Goal: Task Accomplishment & Management: Manage account settings

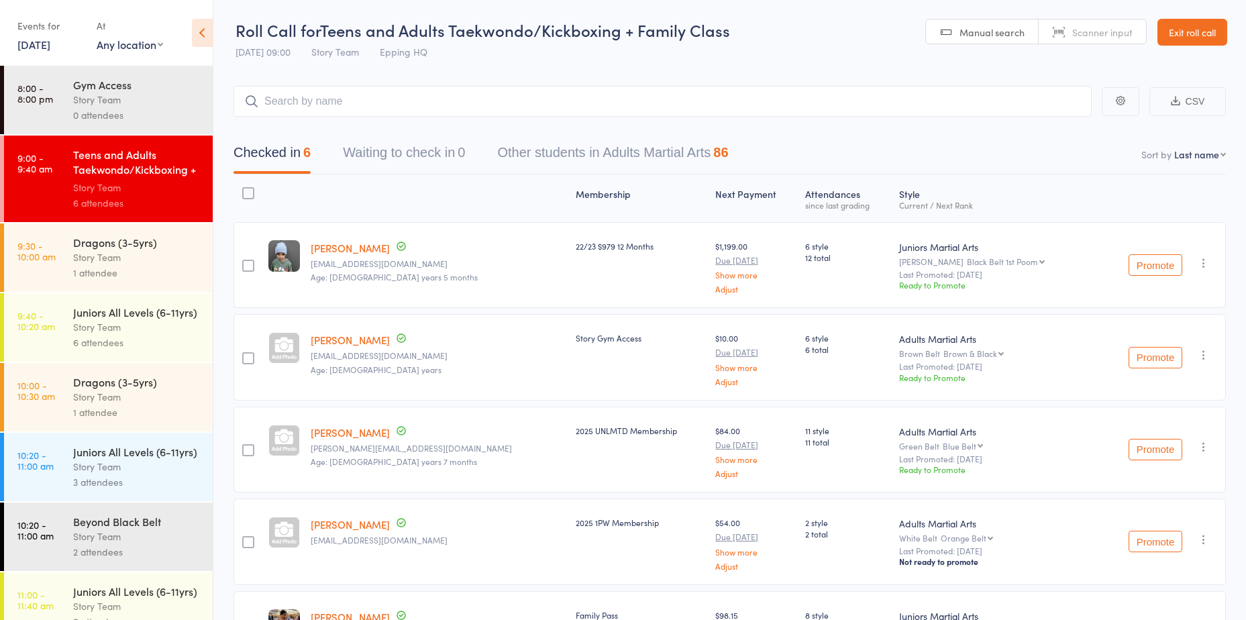
scroll to position [66, 0]
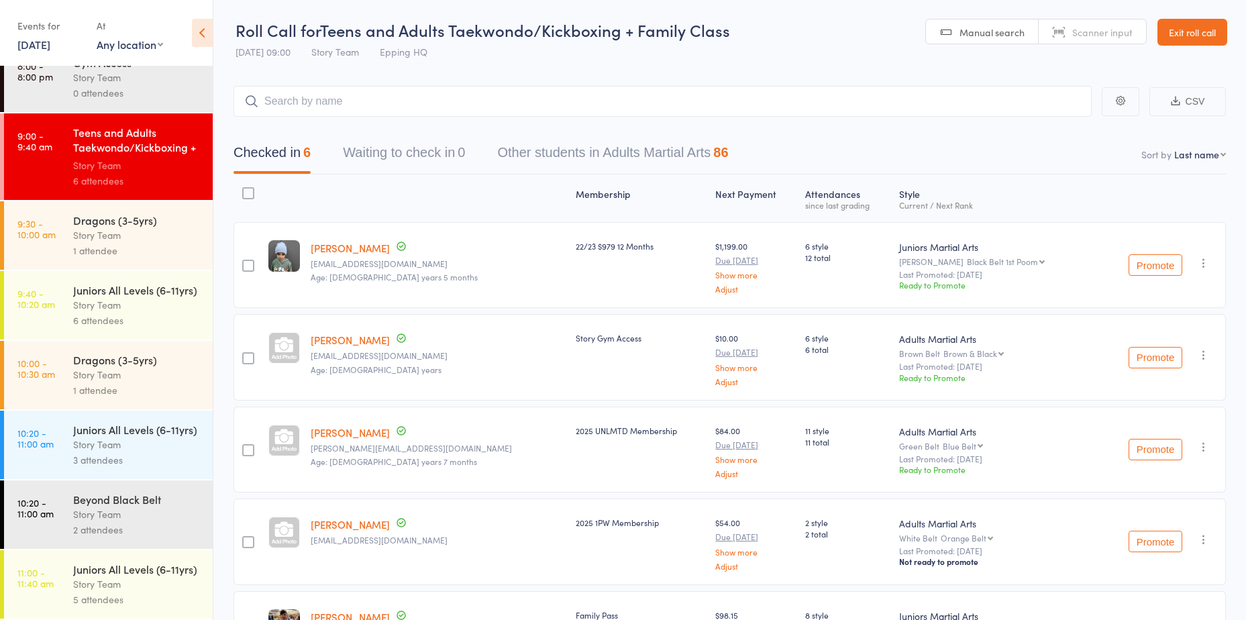
click at [1217, 25] on link "Exit roll call" at bounding box center [1192, 32] width 70 height 27
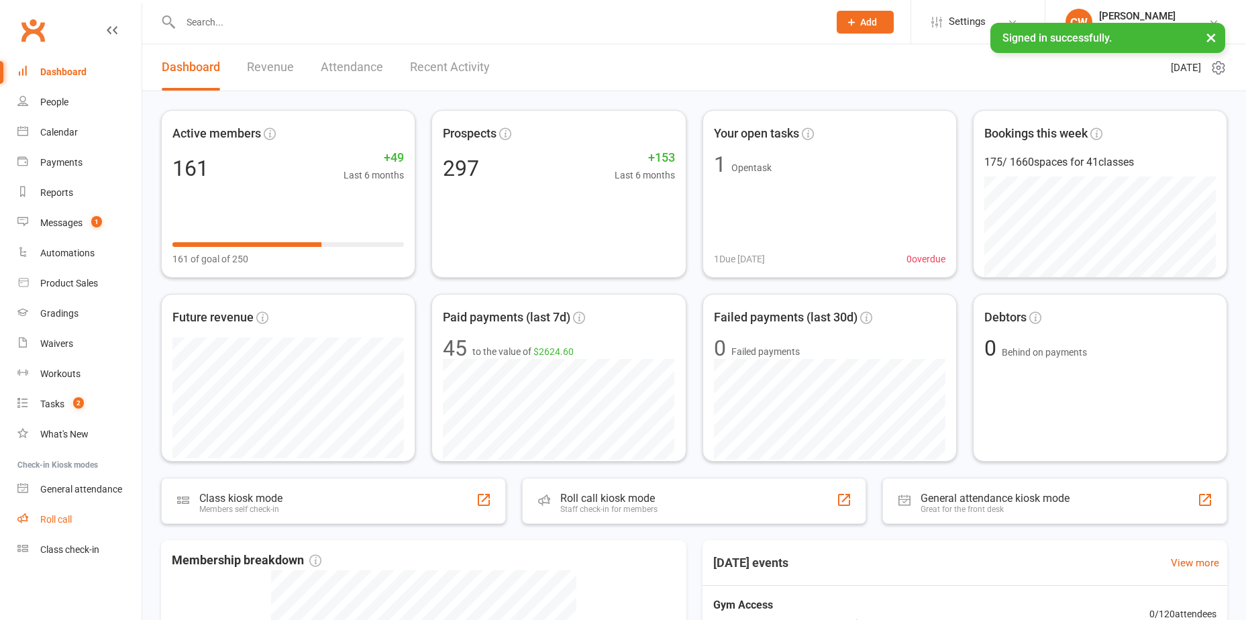
click at [72, 519] on div "Roll call" at bounding box center [56, 519] width 32 height 11
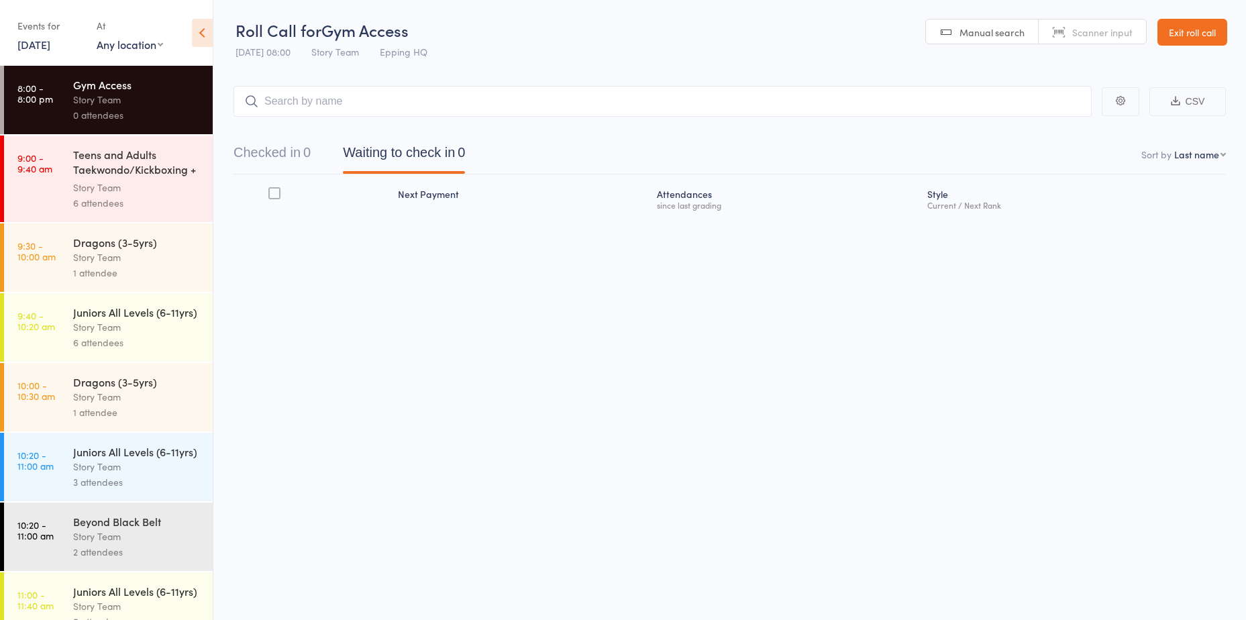
click at [1208, 38] on link "Exit roll call" at bounding box center [1192, 32] width 70 height 27
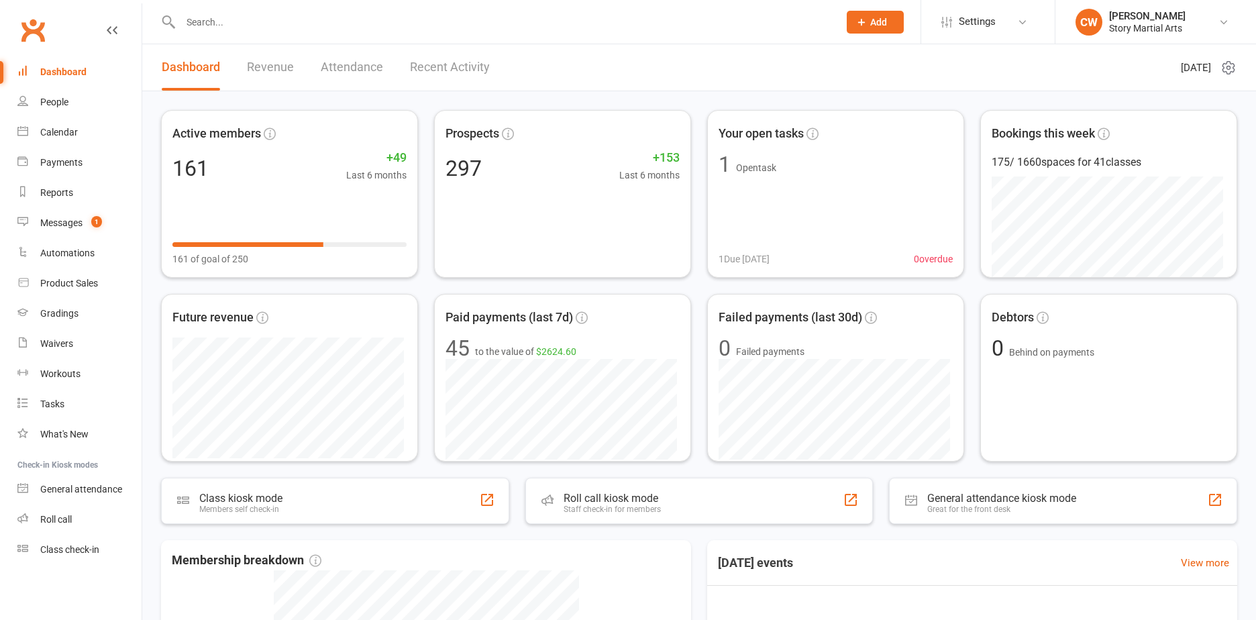
click at [653, 24] on input "text" at bounding box center [502, 22] width 653 height 19
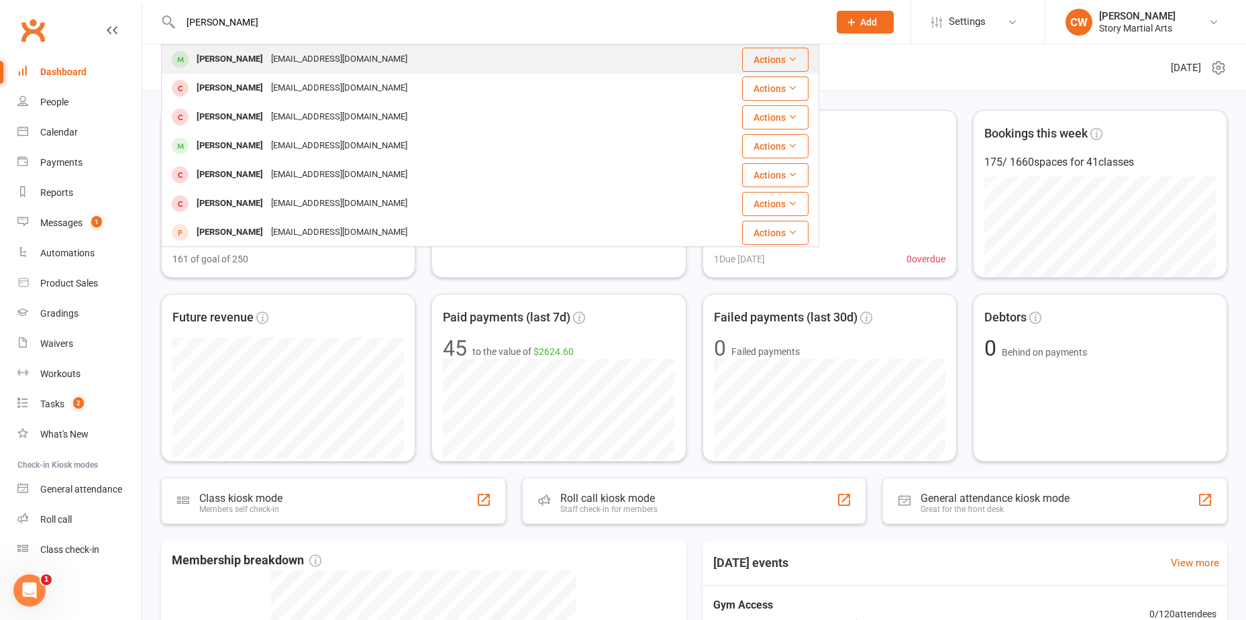
type input "harris"
click at [335, 64] on div "kgrerakis@gmail.com" at bounding box center [339, 59] width 144 height 19
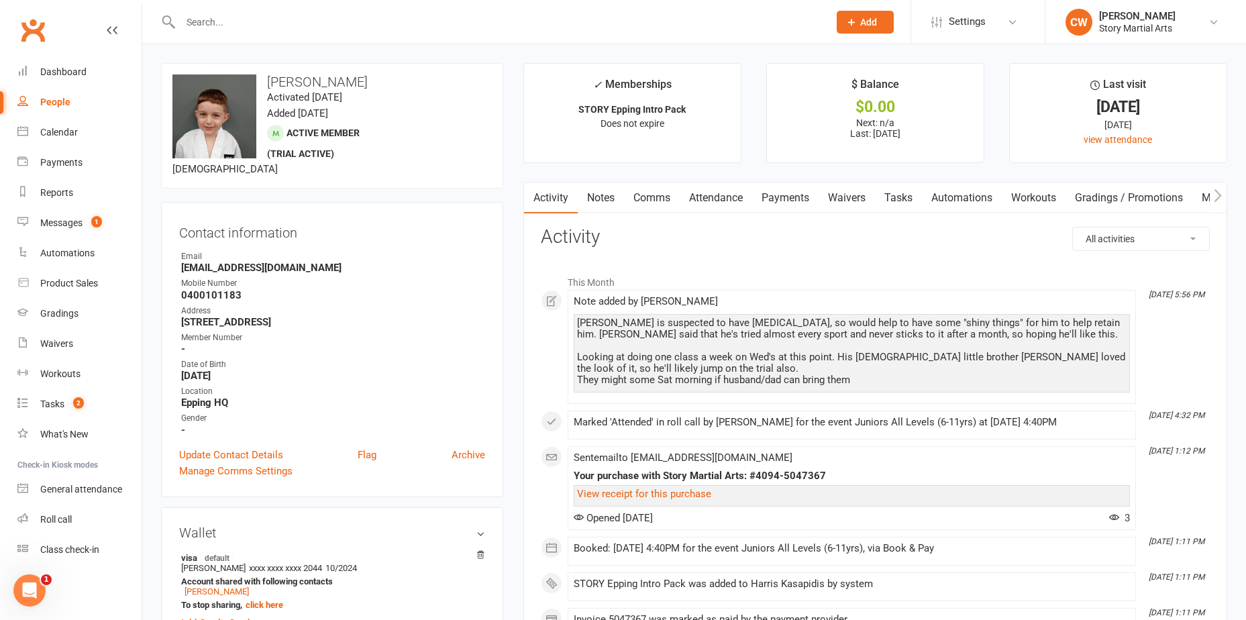
click at [861, 188] on link "Waivers" at bounding box center [846, 197] width 56 height 31
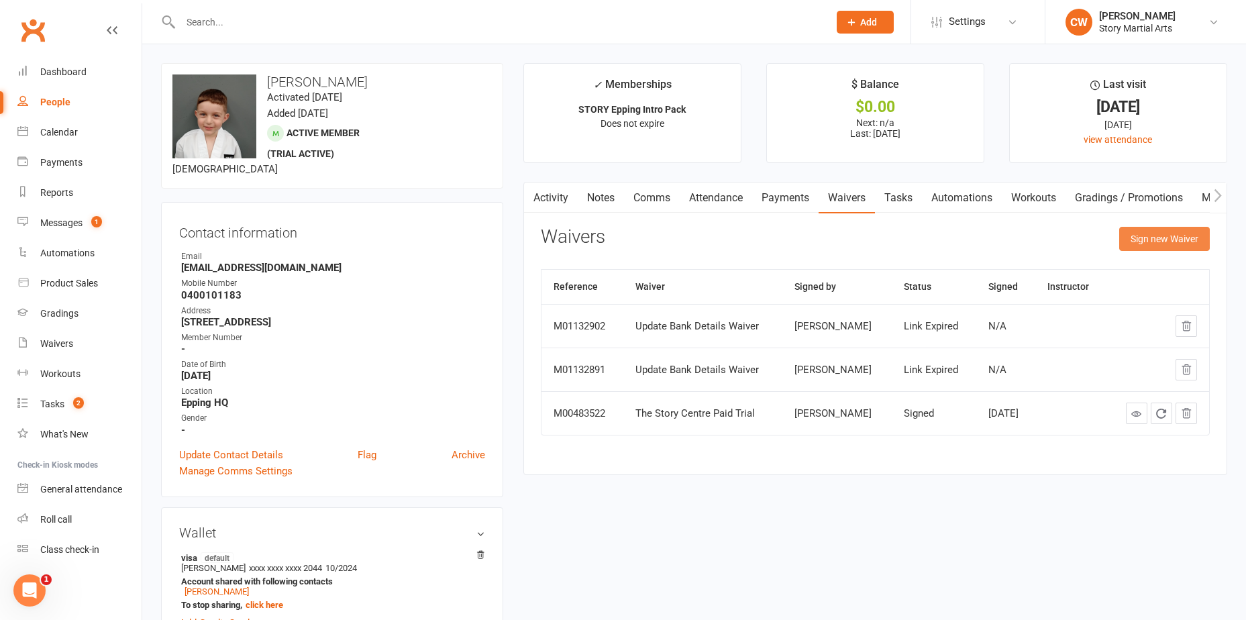
click at [1173, 244] on button "Sign new Waiver" at bounding box center [1164, 239] width 91 height 24
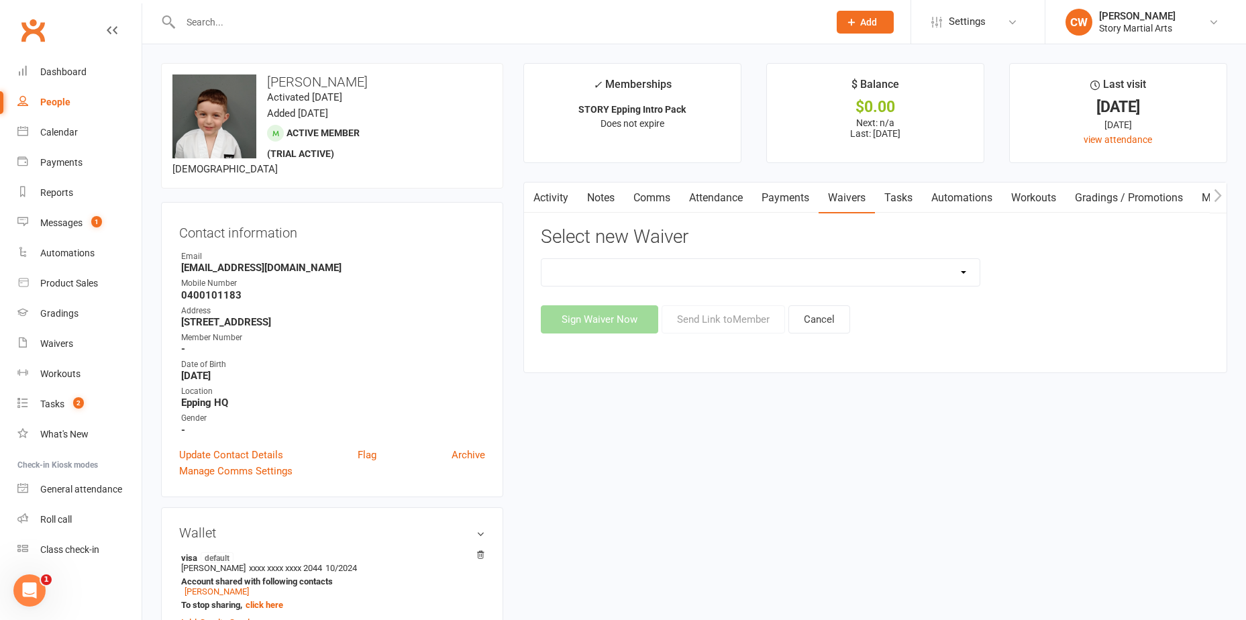
click at [801, 277] on select "Story. Fitness Membership Waiver Story Little Ninjas Waiver Story MA New Member…" at bounding box center [760, 272] width 438 height 27
select select "3781"
click at [541, 259] on select "Story. Fitness Membership Waiver Story Little Ninjas Waiver Story MA New Member…" at bounding box center [760, 272] width 438 height 27
click at [809, 322] on button "Cancel" at bounding box center [819, 319] width 62 height 28
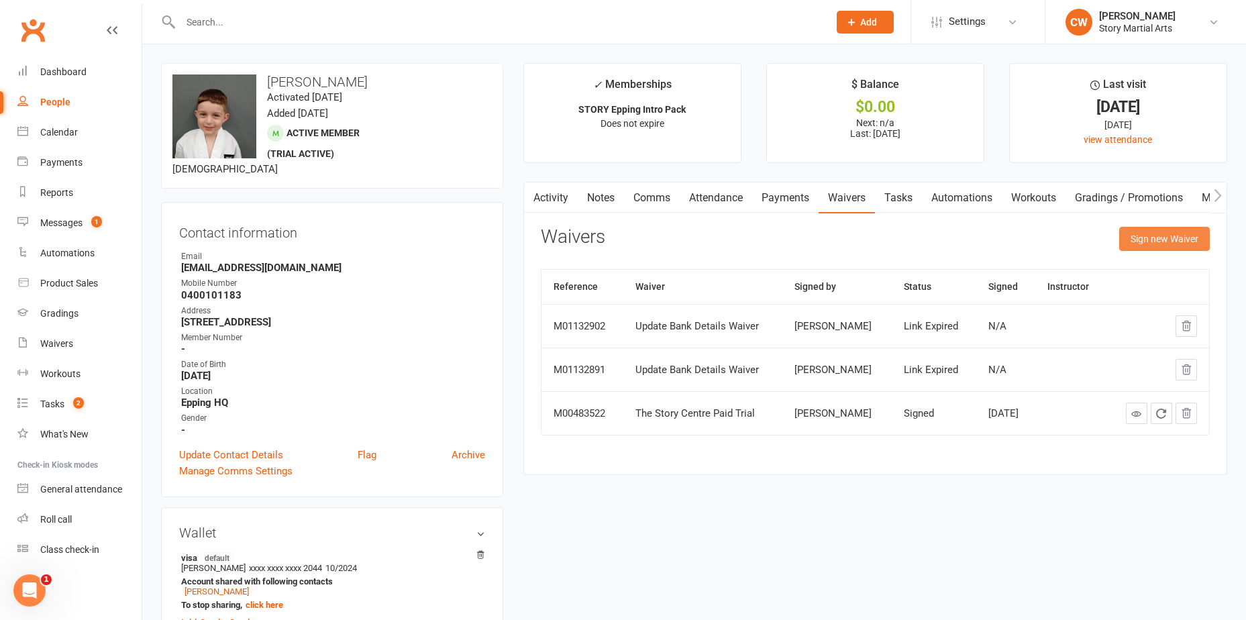
click at [1142, 229] on button "Sign new Waiver" at bounding box center [1164, 239] width 91 height 24
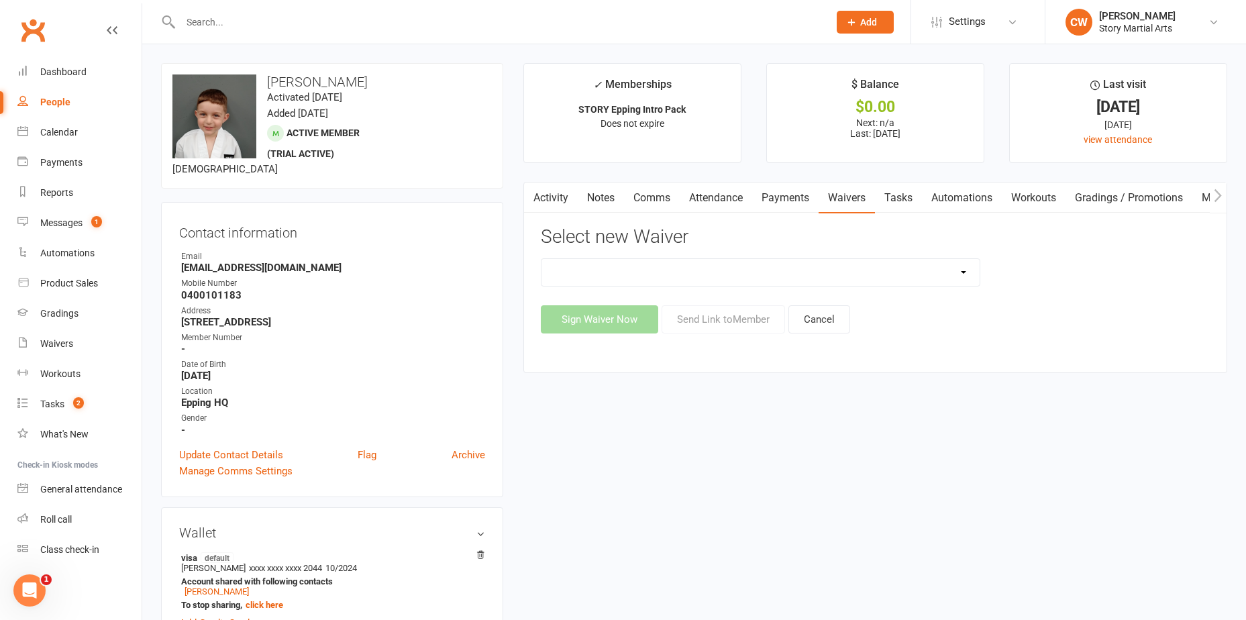
click at [735, 280] on select "Story. Fitness Membership Waiver Story Little Ninjas Waiver Story MA New Member…" at bounding box center [760, 272] width 438 height 27
select select "3781"
click at [541, 259] on select "Story. Fitness Membership Waiver Story Little Ninjas Waiver Story MA New Member…" at bounding box center [760, 272] width 438 height 27
click at [706, 319] on button "Send Link to Member" at bounding box center [722, 319] width 123 height 28
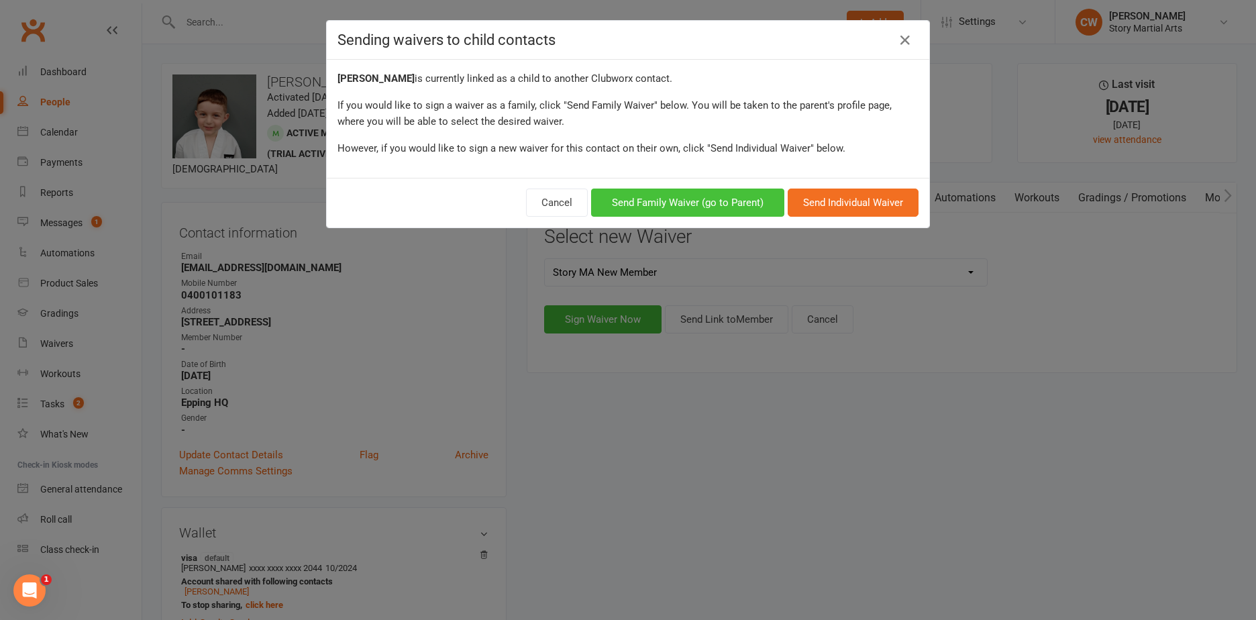
click at [702, 208] on button "Send Family Waiver (go to Parent)" at bounding box center [687, 202] width 193 height 28
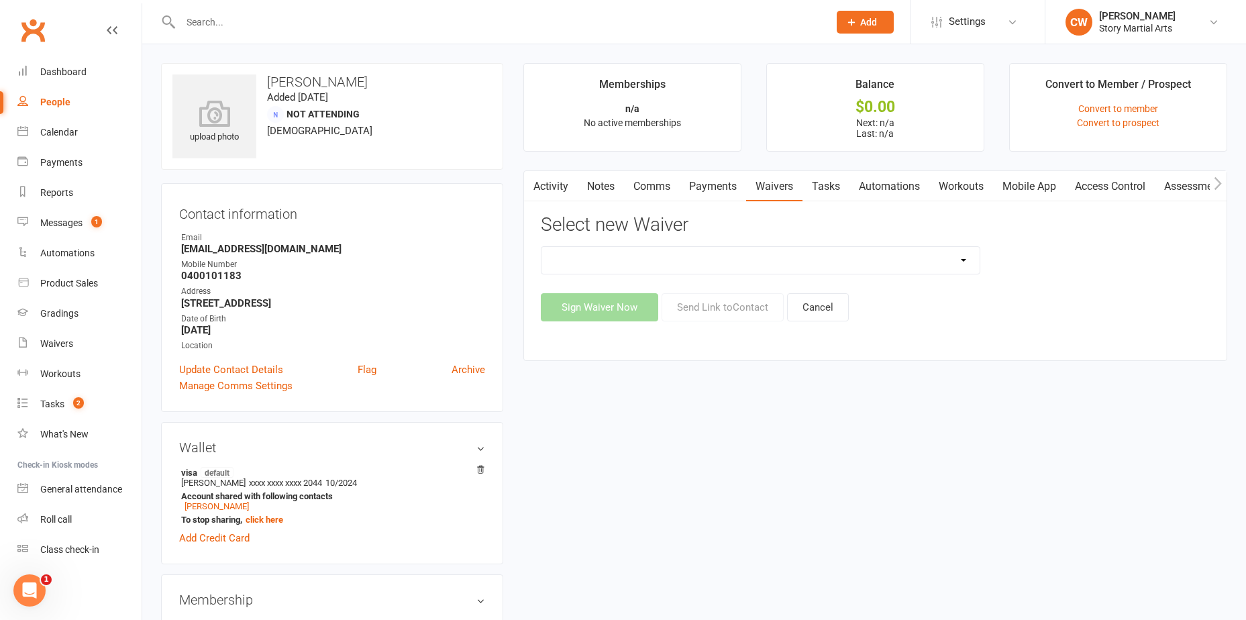
click at [724, 262] on select "Story. Fitness Membership Waiver Story Little Ninjas Waiver Story MA New Member…" at bounding box center [760, 260] width 438 height 27
select select "3781"
click at [541, 247] on select "Story. Fitness Membership Waiver Story Little Ninjas Waiver Story MA New Member…" at bounding box center [760, 260] width 438 height 27
click at [703, 313] on button "Send Link to Contact" at bounding box center [722, 307] width 122 height 28
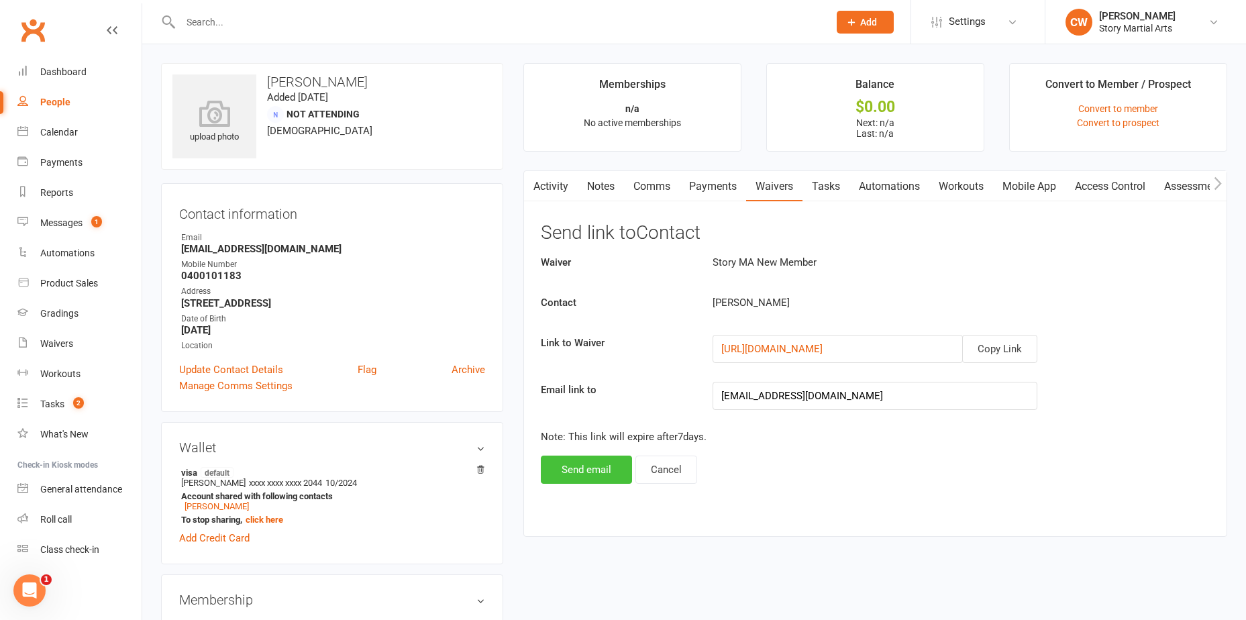
click at [596, 468] on button "Send email" at bounding box center [586, 469] width 91 height 28
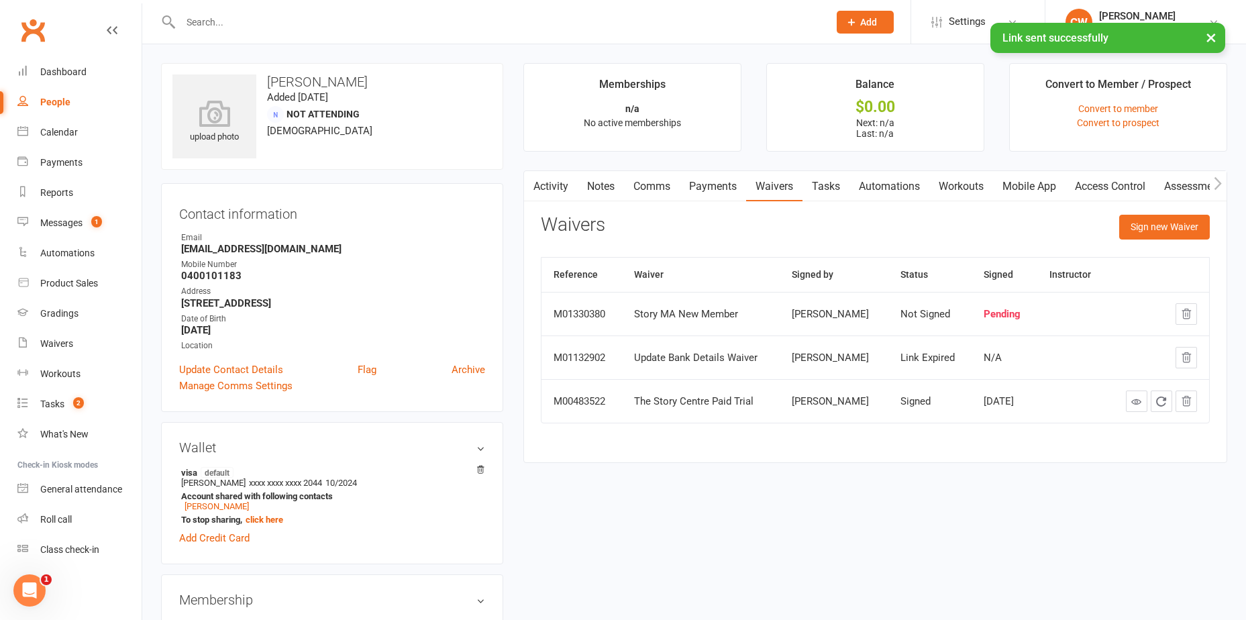
click at [239, 23] on div "× Link sent successfully" at bounding box center [614, 23] width 1228 height 0
drag, startPoint x: 239, startPoint y: 28, endPoint x: 244, endPoint y: 23, distance: 7.1
click at [244, 23] on div "× Link sent successfully" at bounding box center [614, 23] width 1228 height 0
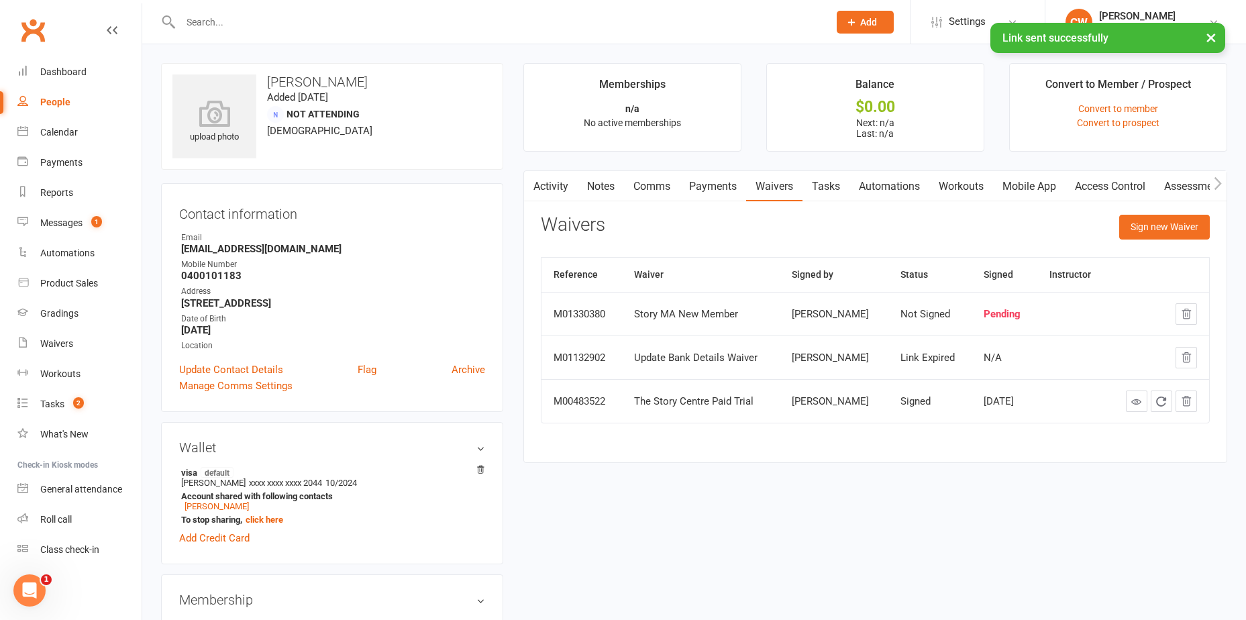
click at [244, 21] on input "text" at bounding box center [497, 22] width 643 height 19
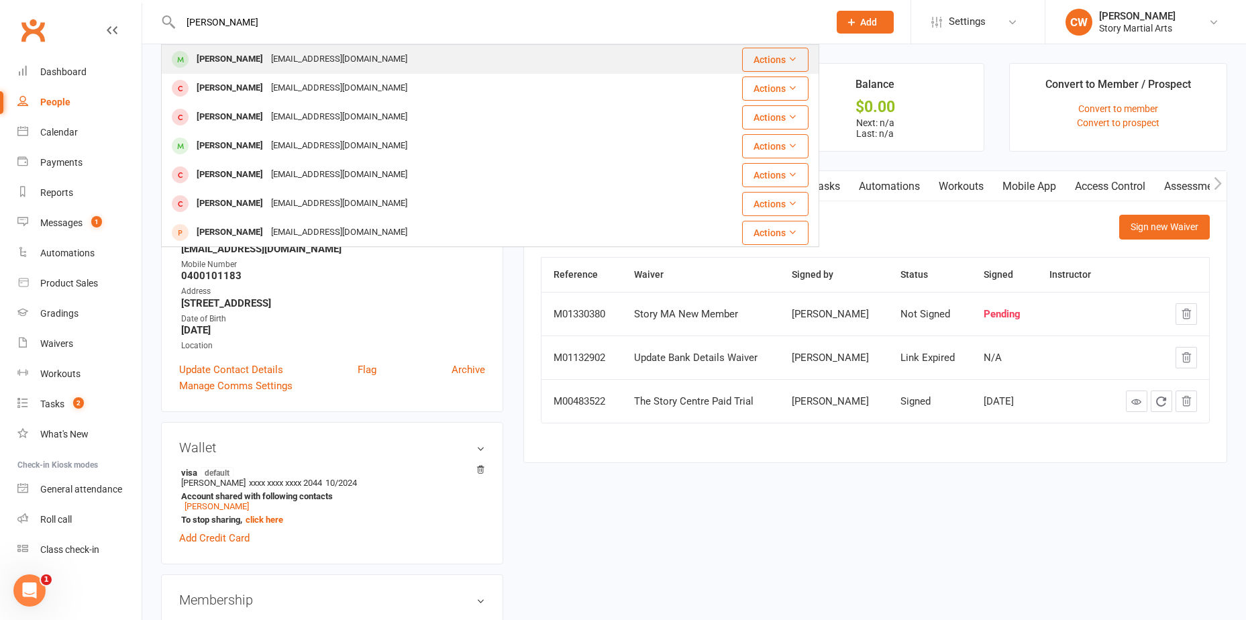
type input "harris"
click at [288, 65] on div "kgrerakis@gmail.com" at bounding box center [339, 59] width 144 height 19
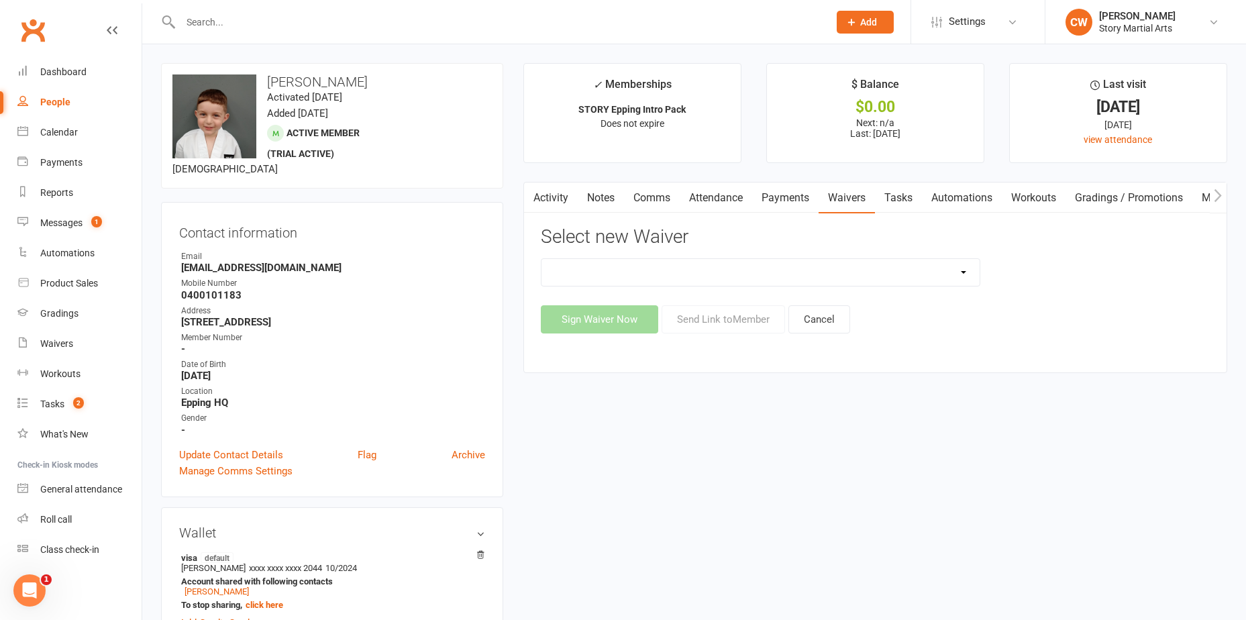
click at [652, 272] on select "Story. Fitness Membership Waiver Story Little Ninjas Waiver Story MA New Member…" at bounding box center [760, 272] width 438 height 27
click at [652, 273] on select "Story. Fitness Membership Waiver Story Little Ninjas Waiver Story MA New Member…" at bounding box center [760, 272] width 438 height 27
click at [733, 266] on select "Story. Fitness Membership Waiver Story Little Ninjas Waiver Story MA New Member…" at bounding box center [760, 272] width 438 height 27
click at [728, 272] on select "Story. Fitness Membership Waiver Story Little Ninjas Waiver Story MA New Member…" at bounding box center [760, 272] width 438 height 27
click at [735, 254] on div "Select new Waiver Story. Fitness Membership Waiver Story Little Ninjas Waiver S…" at bounding box center [875, 280] width 669 height 107
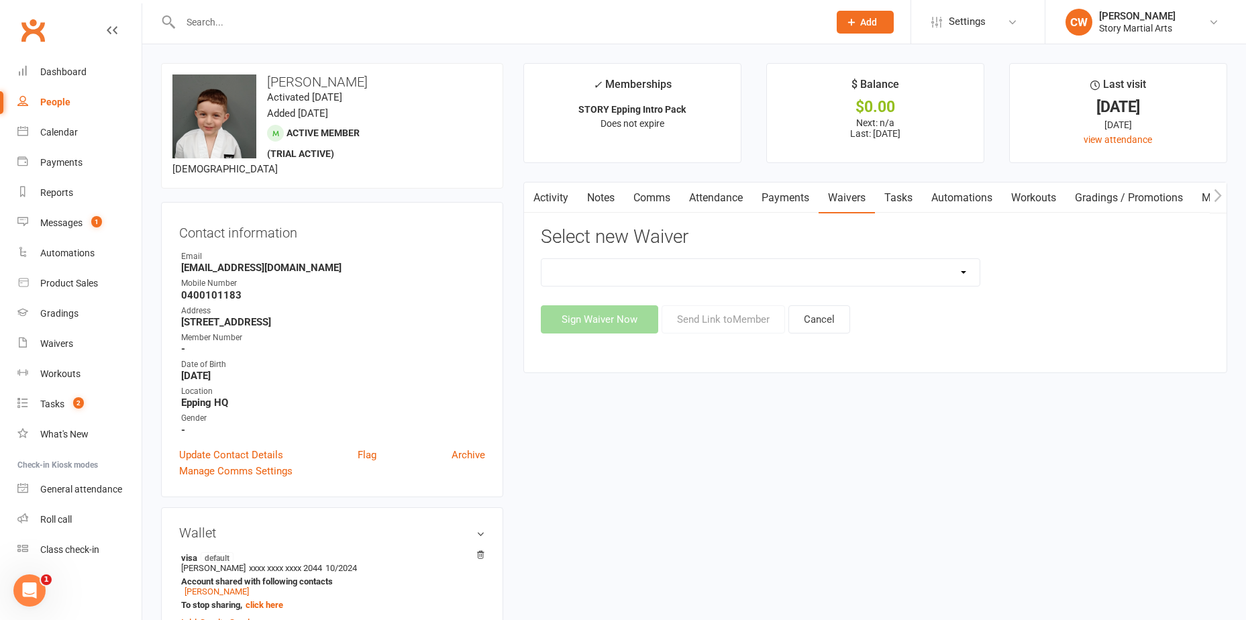
click at [724, 264] on select "Story. Fitness Membership Waiver Story Little Ninjas Waiver Story MA New Member…" at bounding box center [760, 272] width 438 height 27
click at [783, 211] on link "Payments" at bounding box center [785, 197] width 66 height 31
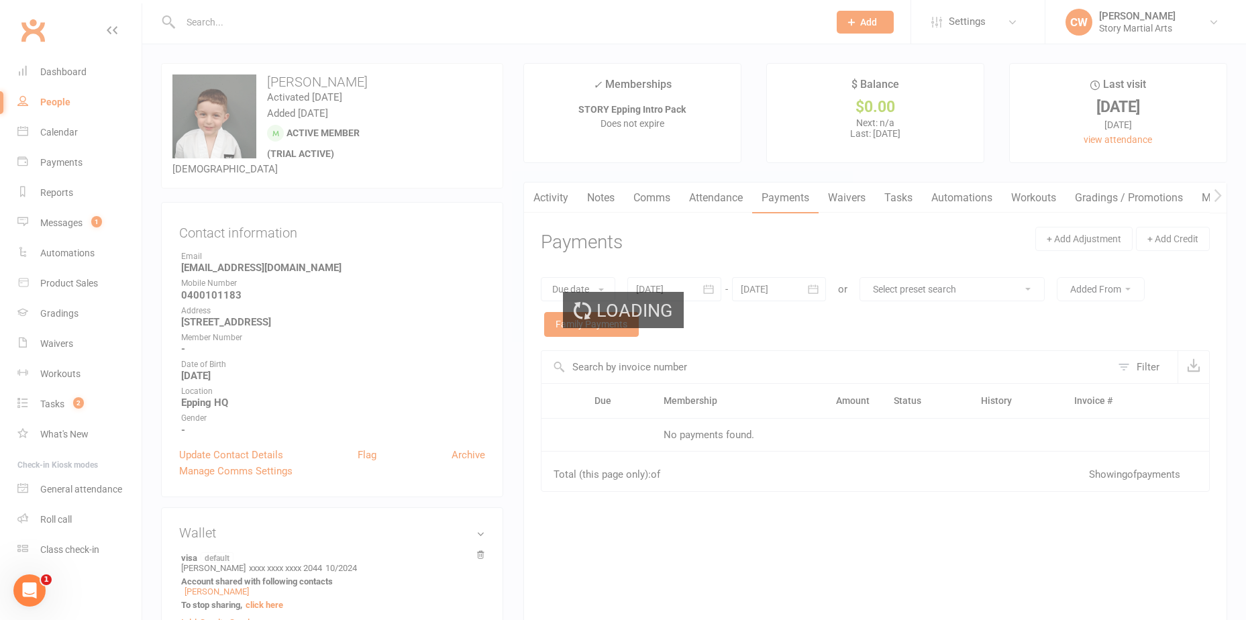
click at [834, 199] on div "Loading" at bounding box center [623, 310] width 1246 height 620
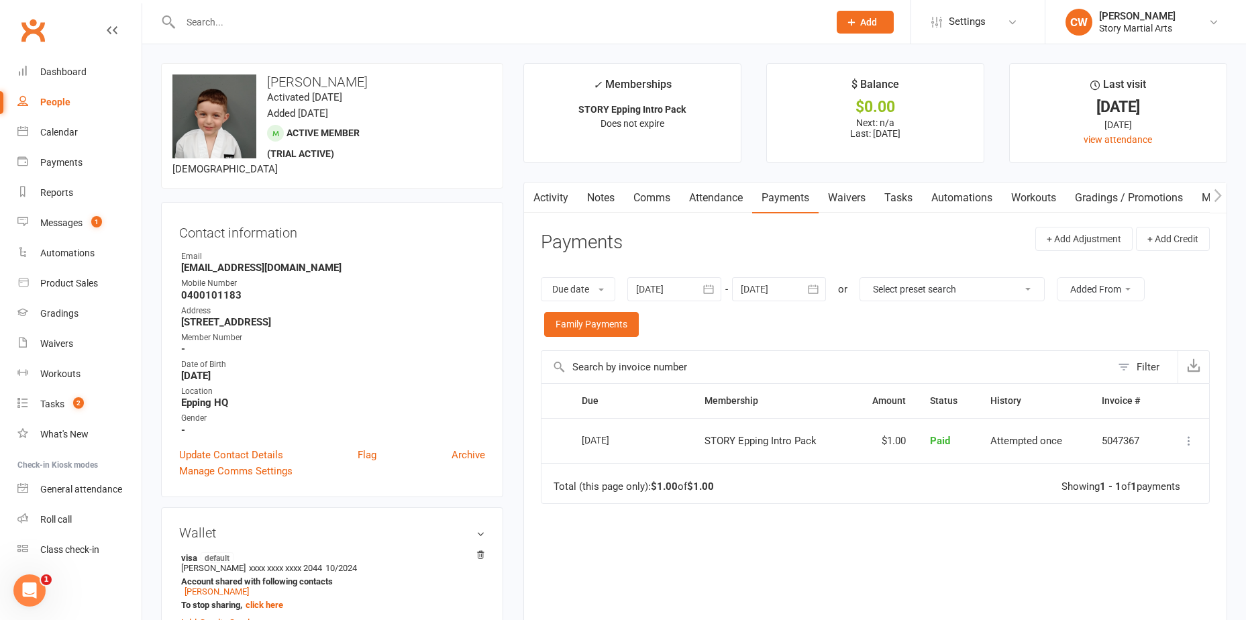
click at [840, 200] on link "Waivers" at bounding box center [846, 197] width 56 height 31
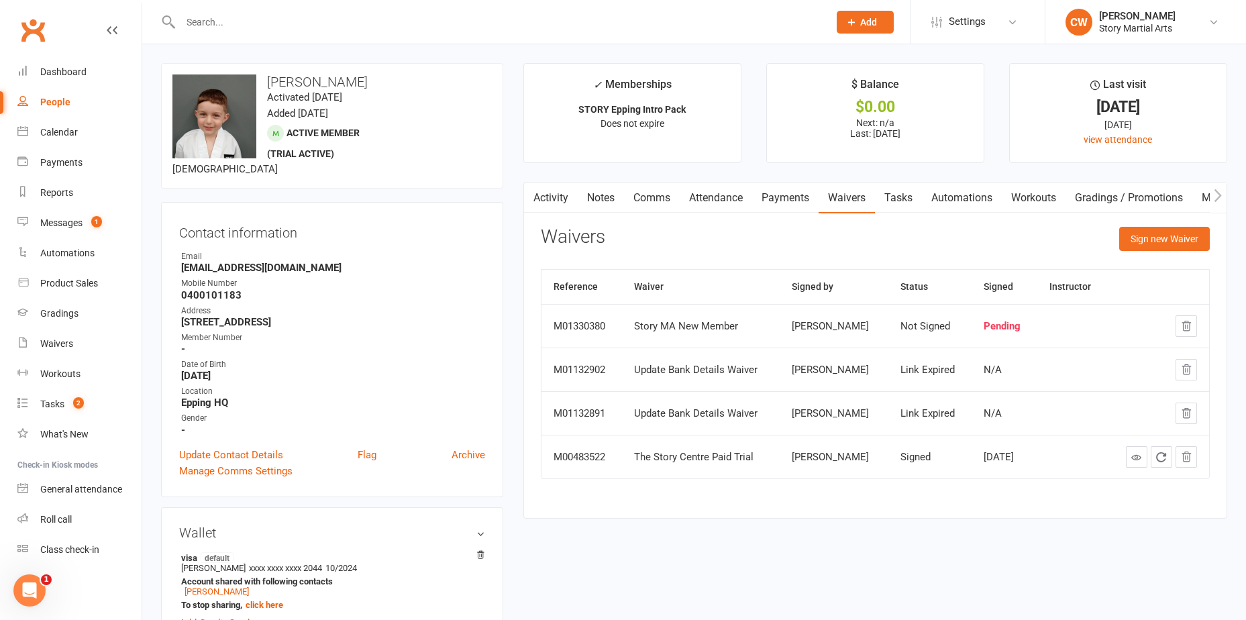
click at [750, 248] on div "Waivers Sign new Waiver" at bounding box center [875, 243] width 669 height 32
click at [668, 213] on link "Comms" at bounding box center [652, 197] width 56 height 31
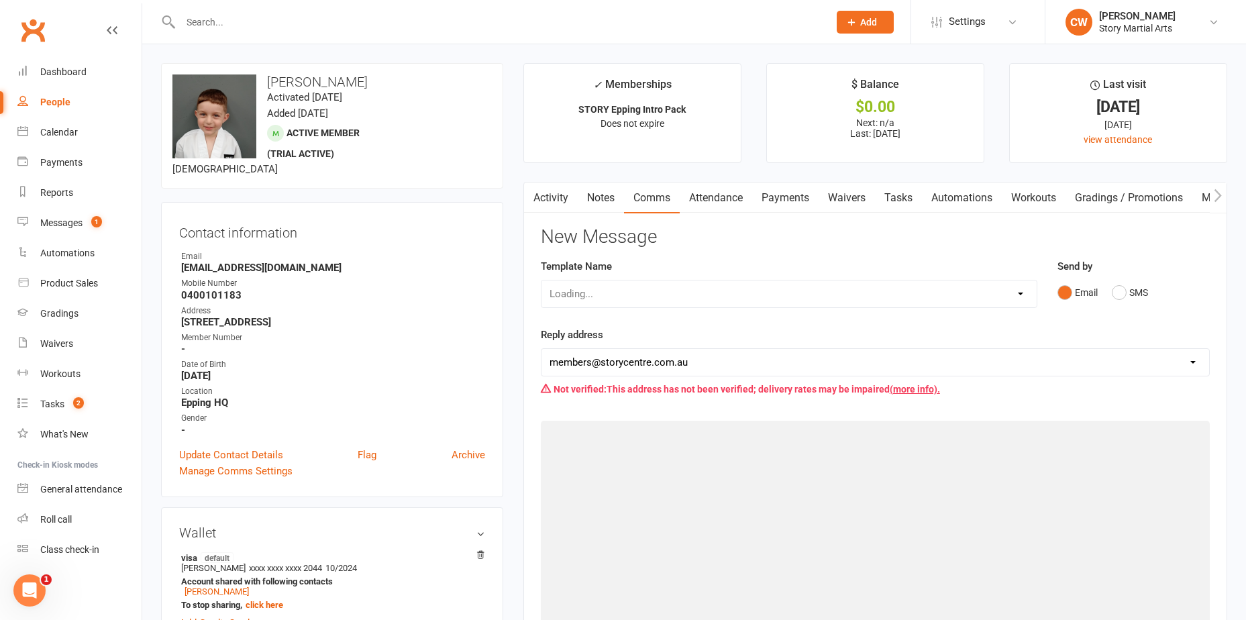
click at [666, 200] on link "Comms" at bounding box center [652, 197] width 56 height 31
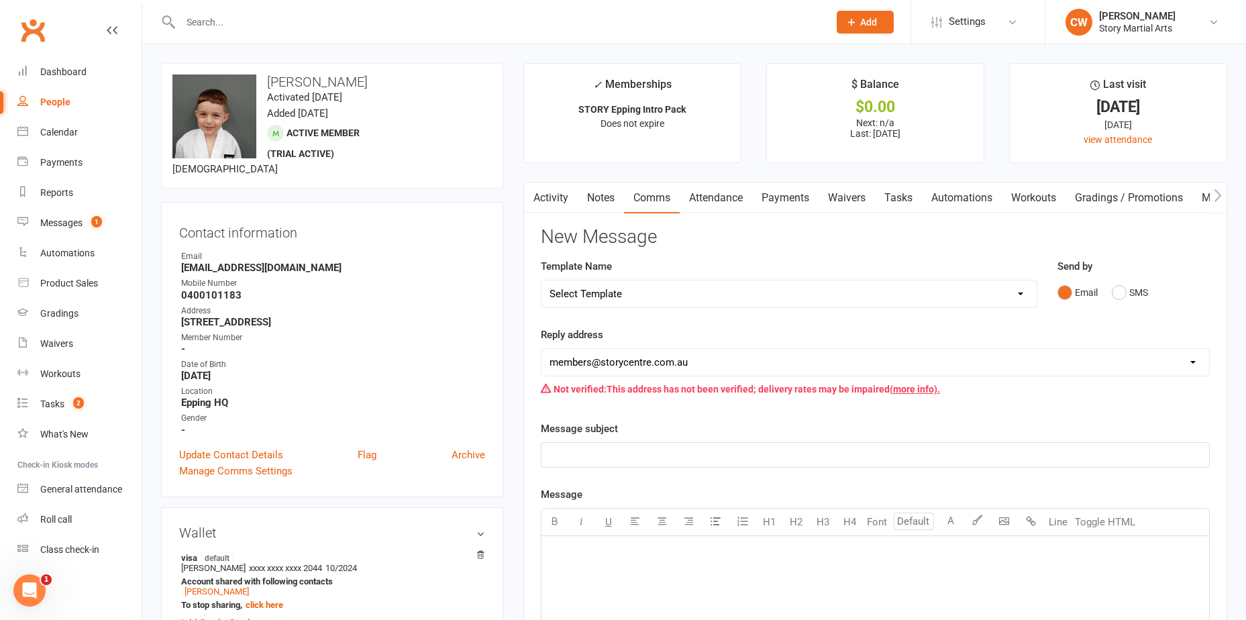
click at [708, 199] on link "Attendance" at bounding box center [715, 197] width 72 height 31
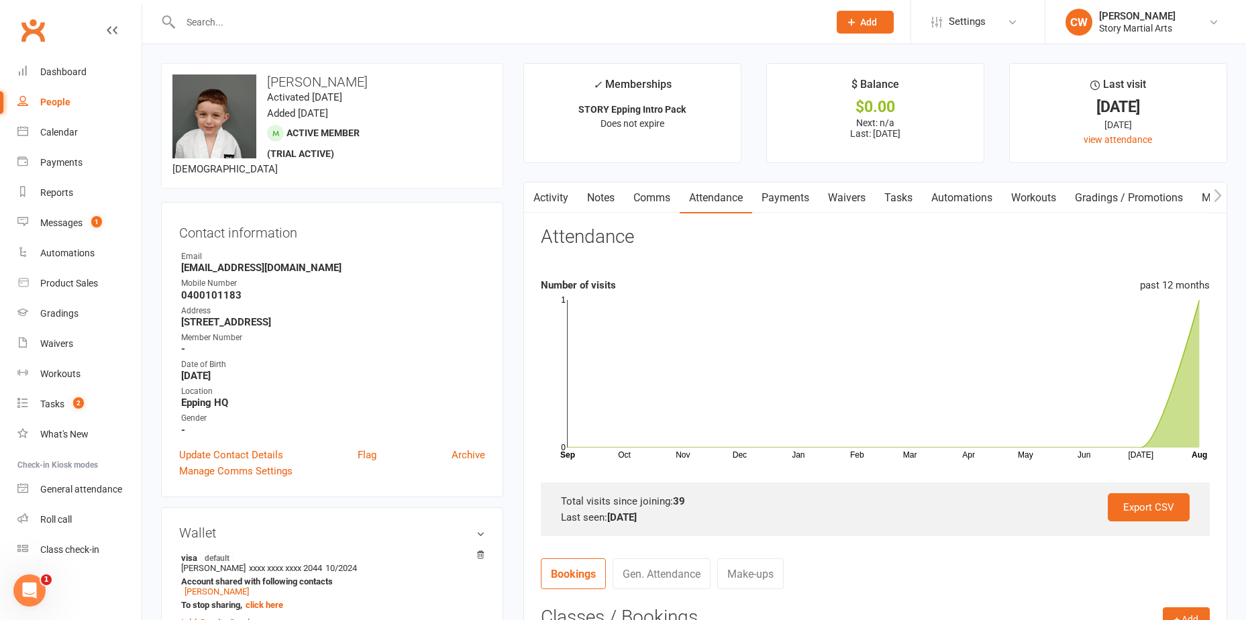
click at [838, 10] on div "Prospect Member Non-attending contact Class / event Appointment Grading event T…" at bounding box center [864, 22] width 91 height 44
click at [852, 18] on icon at bounding box center [851, 22] width 12 height 12
click at [733, 32] on div at bounding box center [490, 22] width 658 height 44
click at [737, 24] on input "text" at bounding box center [497, 22] width 643 height 19
click at [284, 31] on input "text" at bounding box center [497, 22] width 643 height 19
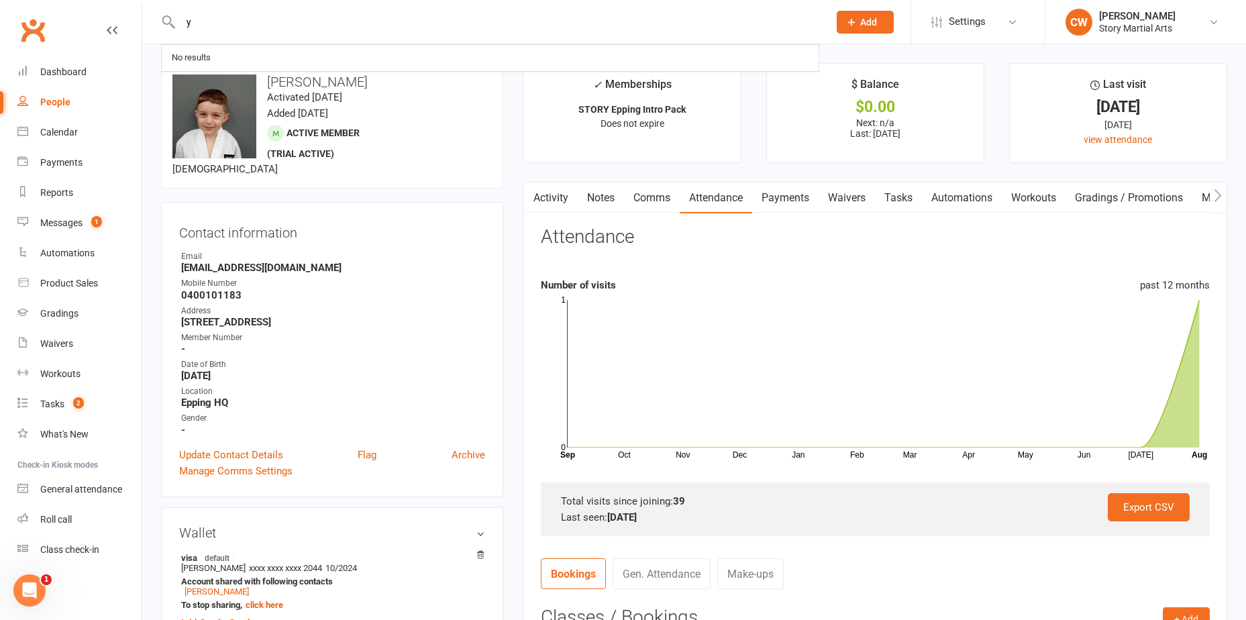
type input "y"
click at [474, 242] on div "Contact information Owner Email kgrerakis@gmail.com Mobile Number 0400101183 Ad…" at bounding box center [332, 349] width 342 height 294
click at [72, 394] on link "Tasks 2" at bounding box center [79, 404] width 124 height 30
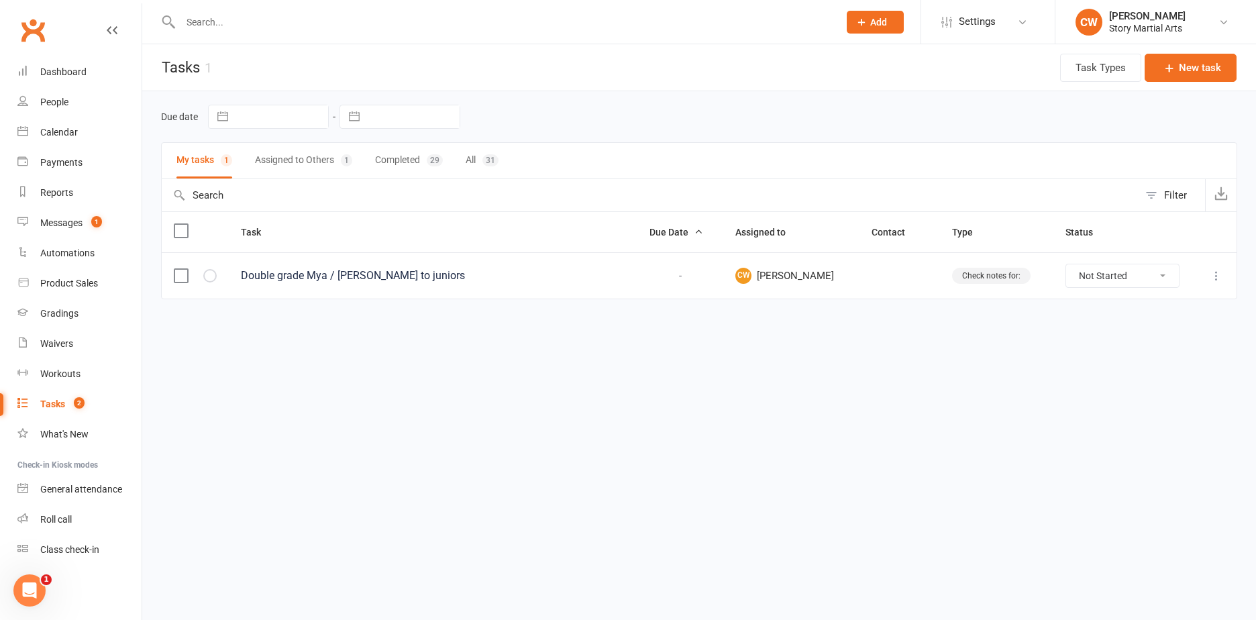
click at [231, 127] on button "button" at bounding box center [223, 116] width 24 height 23
select select "6"
select select "2025"
select select "7"
select select "2025"
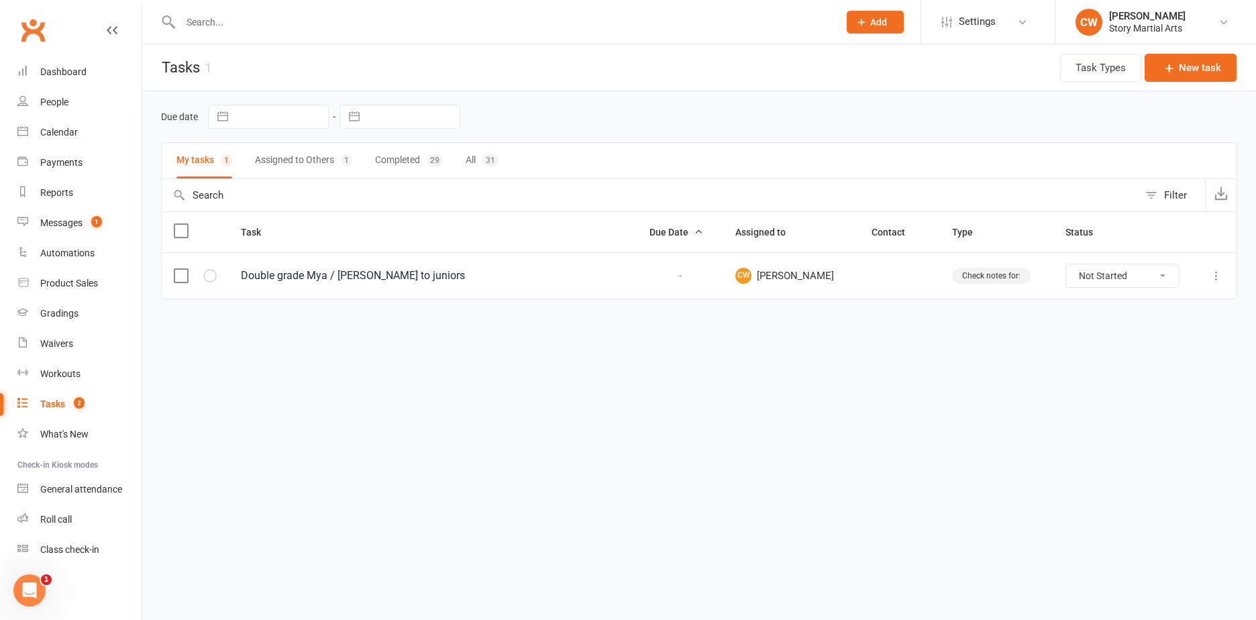
select select "8"
select select "2025"
click at [227, 119] on button "button" at bounding box center [223, 116] width 24 height 23
click at [195, 121] on label "Due date" at bounding box center [179, 116] width 37 height 11
click at [1180, 72] on button "New task" at bounding box center [1190, 68] width 92 height 28
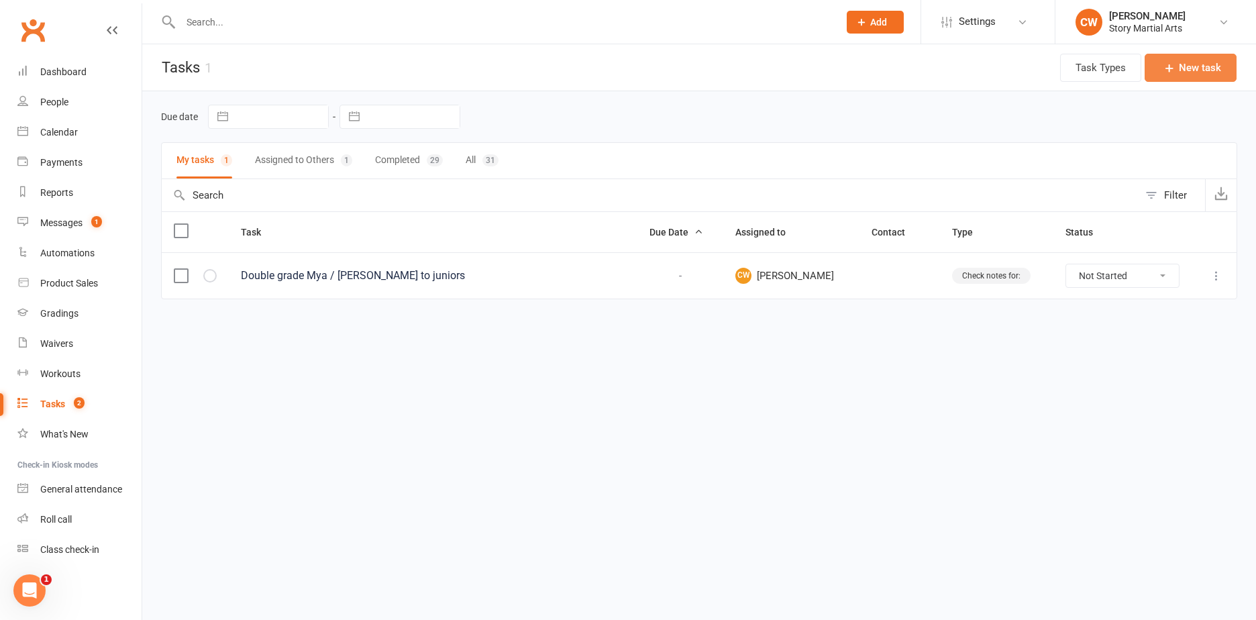
select select "49988"
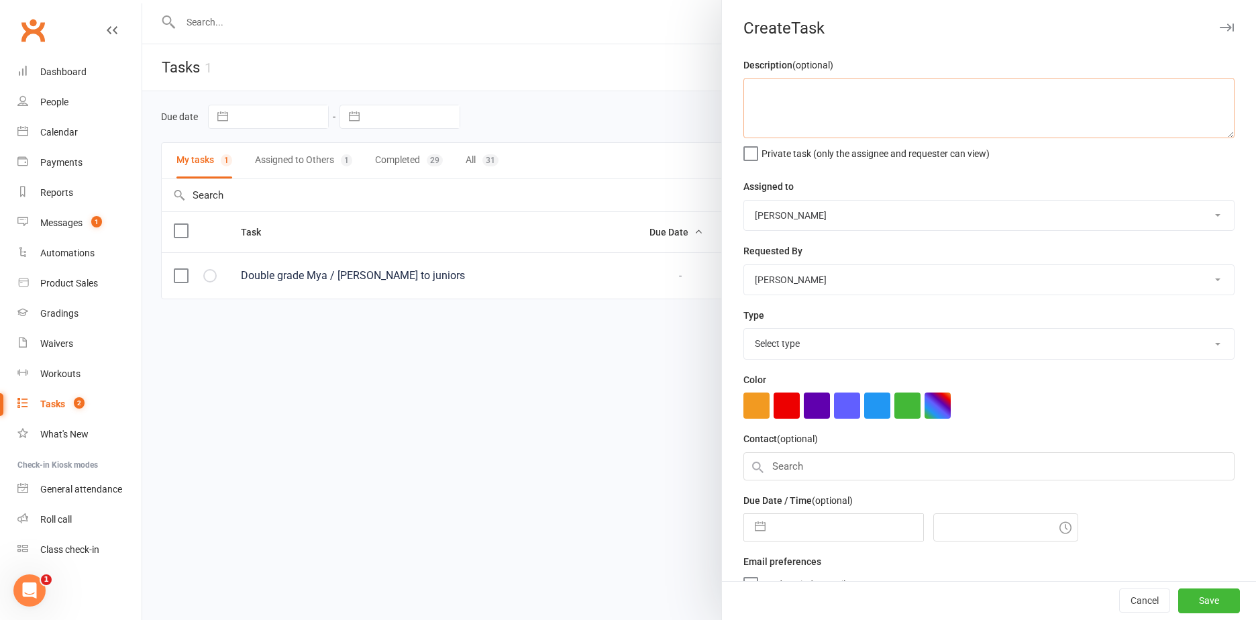
click at [1099, 101] on textarea at bounding box center [988, 108] width 491 height 60
type textarea "harris start yellow"
click at [1200, 597] on button "Save" at bounding box center [1209, 601] width 62 height 24
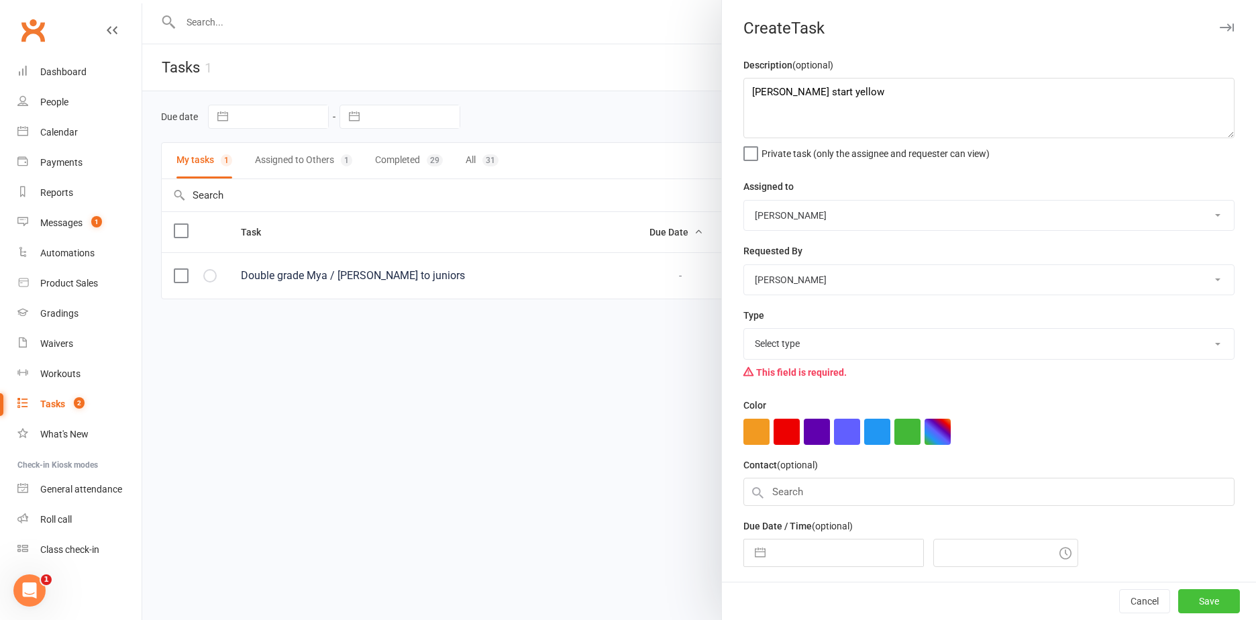
click at [1214, 604] on button "Save" at bounding box center [1209, 601] width 62 height 24
click at [813, 358] on select "Select type Birthday parties Check notes for: E-mail Meeting Paid by pos gradin…" at bounding box center [989, 344] width 490 height 30
select select "16511"
click at [744, 331] on select "Select type Birthday parties Check notes for: E-mail Meeting Paid by pos gradin…" at bounding box center [989, 344] width 490 height 30
click at [898, 294] on select "Story Team Antonio Zuccara Chris Wilson Elizabeth El-jarid Casey Moore" at bounding box center [989, 280] width 490 height 30
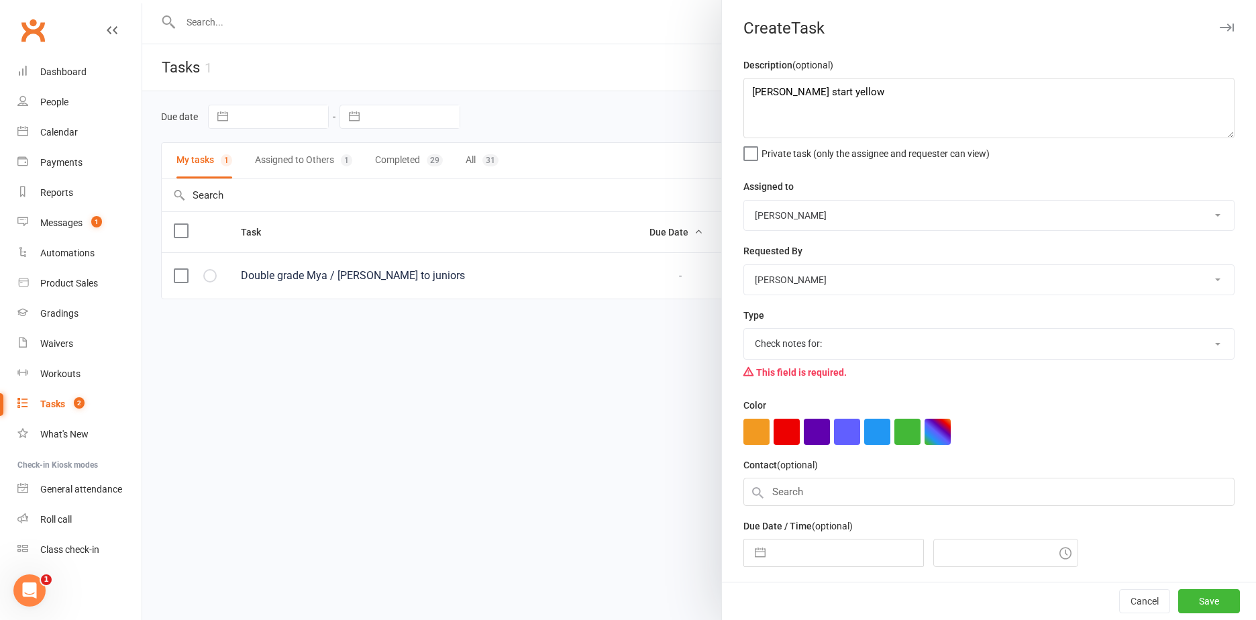
select select "12972"
click at [744, 266] on select "Story Team Antonio Zuccara Chris Wilson Elizabeth El-jarid Casey Moore" at bounding box center [989, 280] width 490 height 30
drag, startPoint x: 893, startPoint y: 291, endPoint x: 885, endPoint y: 309, distance: 19.2
click at [885, 309] on div "Description (optional) harris start yellow Private task (only the assignee and …" at bounding box center [989, 342] width 534 height 571
click at [885, 278] on select "Story Team Antonio Zuccara Chris Wilson Elizabeth El-jarid Casey Moore" at bounding box center [989, 280] width 490 height 30
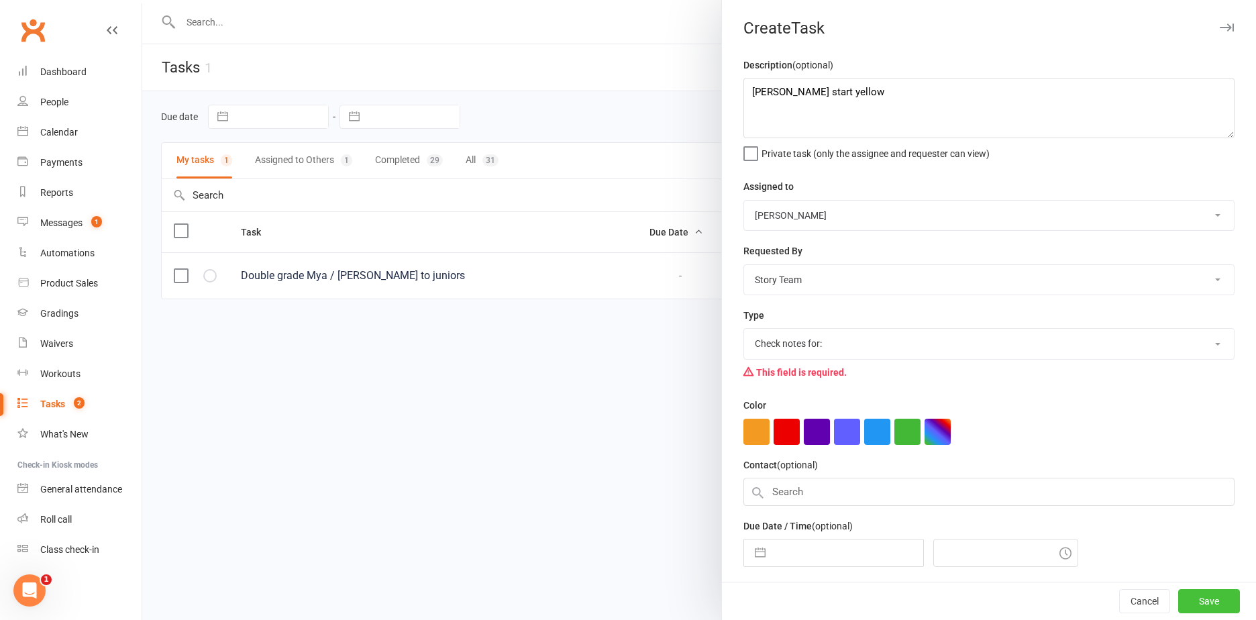
click at [1185, 597] on button "Save" at bounding box center [1209, 601] width 62 height 24
